Goal: Task Accomplishment & Management: Manage account settings

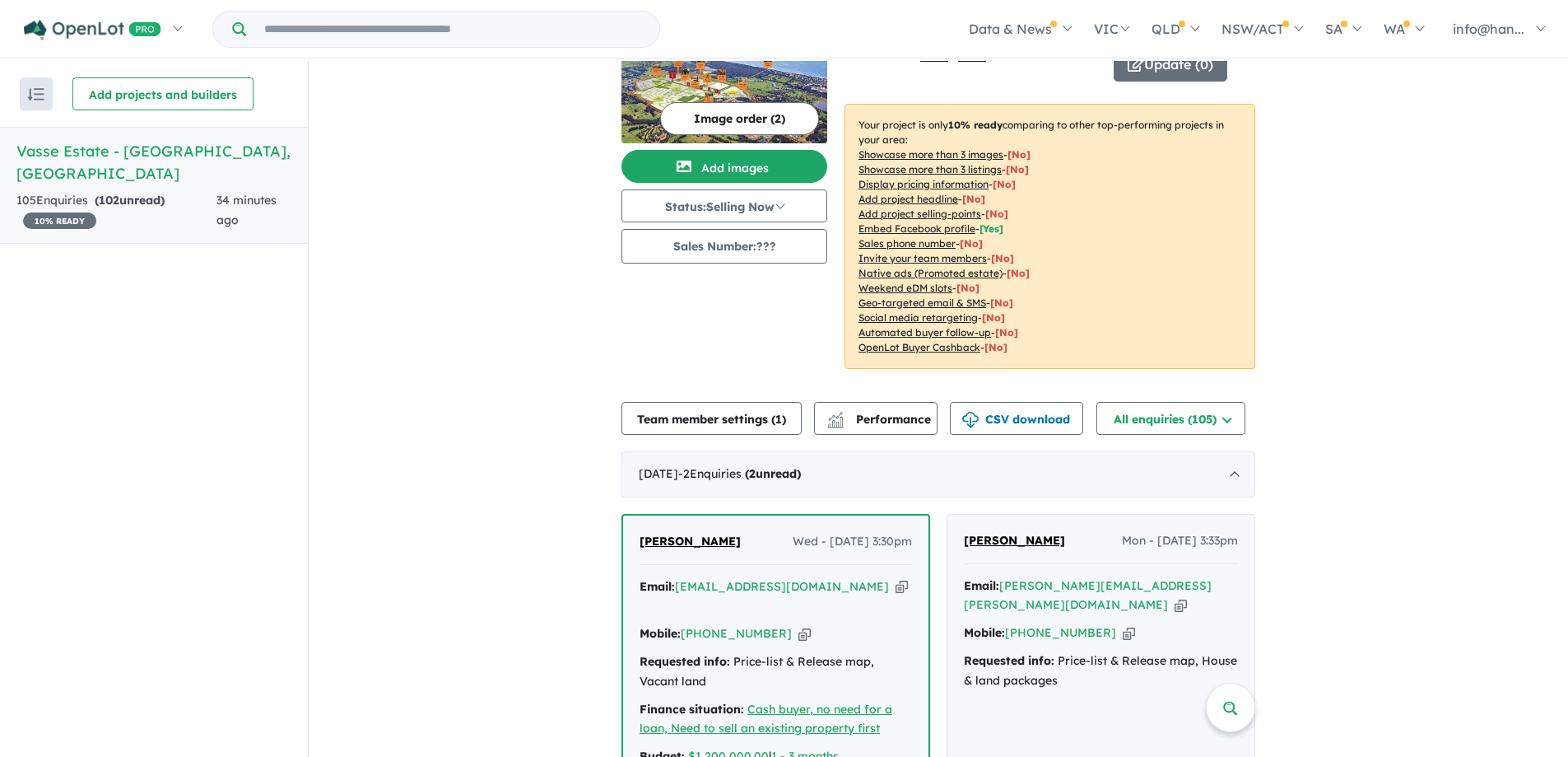
scroll to position [82, 0]
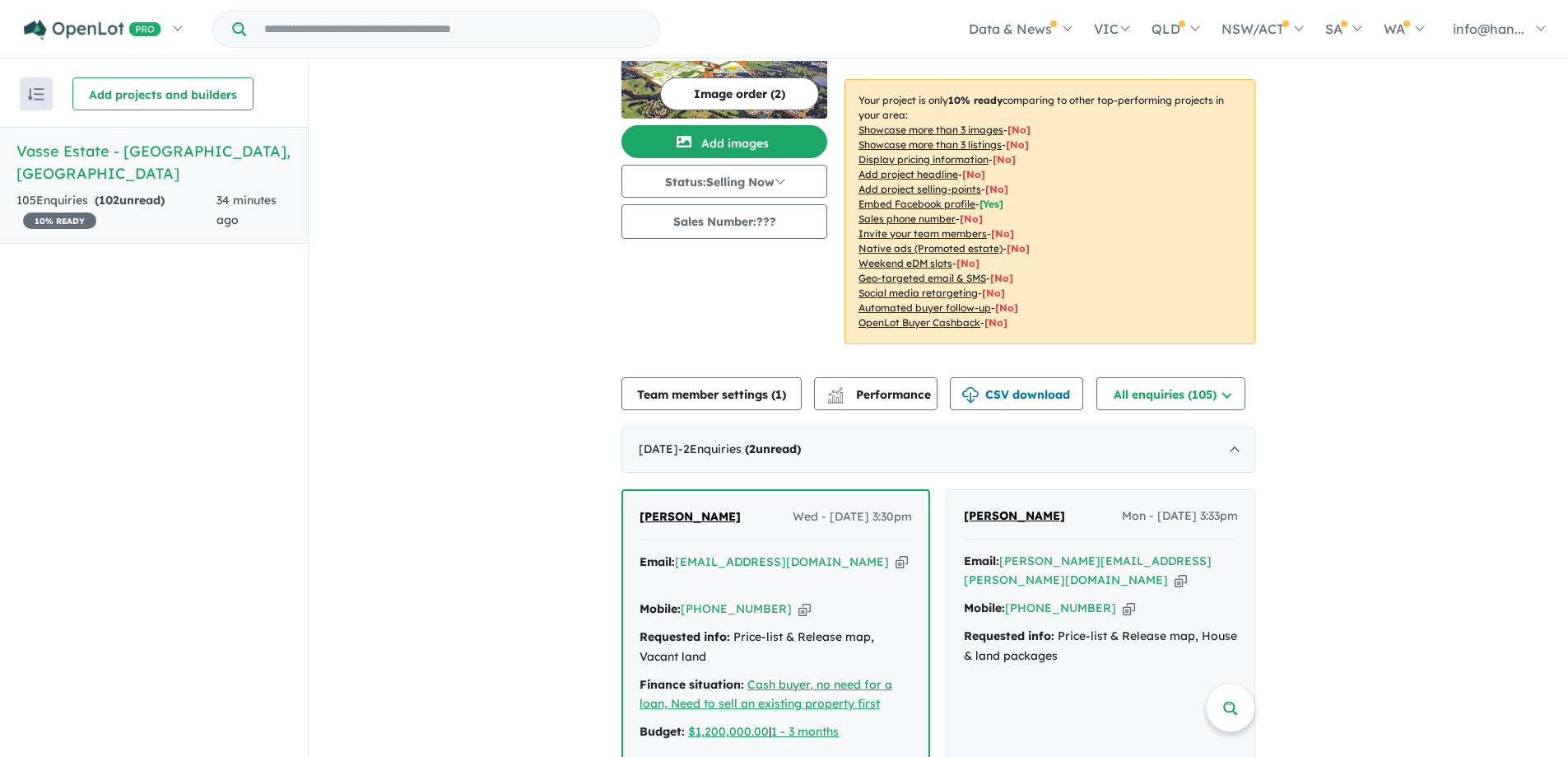
click at [799, 601] on icon "button" at bounding box center [805, 609] width 13 height 17
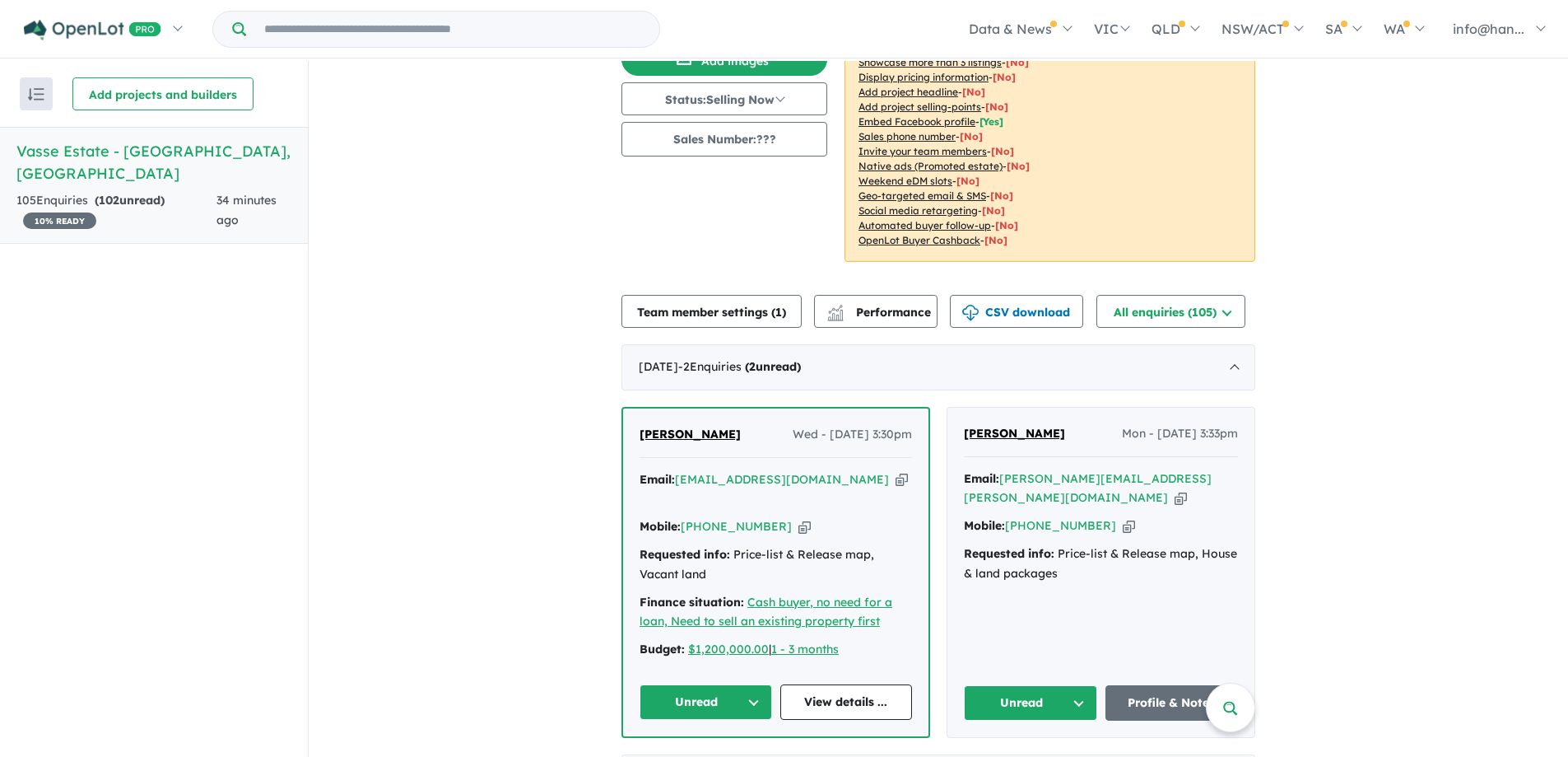
click at [805, 545] on div "Requested info: Price-list & Release map, Vacant land" at bounding box center [776, 564] width 273 height 40
copy div "Requested info: Price-list & Release map, Vacant land"
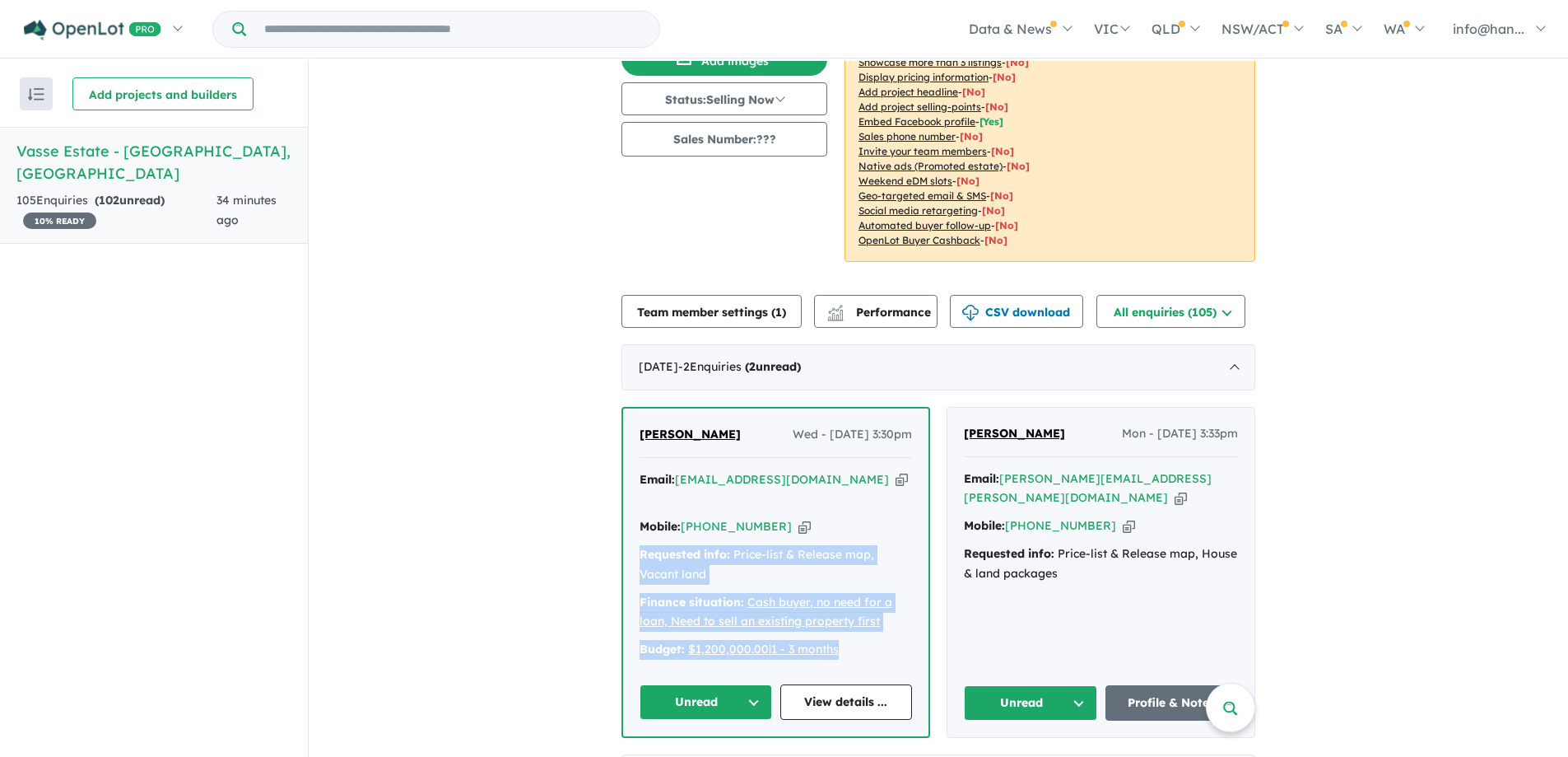
drag, startPoint x: 864, startPoint y: 629, endPoint x: 626, endPoint y: 536, distance: 255.5
click at [626, 536] on div "[PERSON_NAME] Wed - [DATE] 3:30pm Email: [EMAIL_ADDRESS][DOMAIN_NAME] Copied! M…" at bounding box center [776, 573] width 306 height 328
copy div "Requested info: Price-list & Release map, Vacant land Finance situation: Cash b…"
